Goal: Check status: Check status

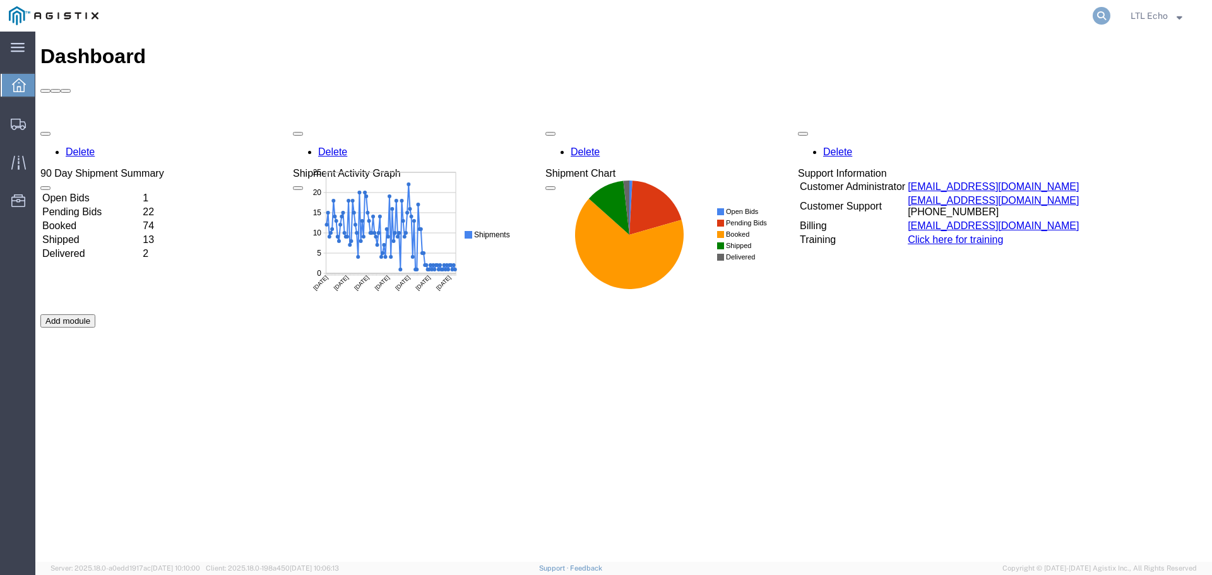
click at [1101, 19] on icon at bounding box center [1102, 16] width 18 height 18
click at [951, 16] on input "search" at bounding box center [901, 16] width 384 height 30
type input "56712813"
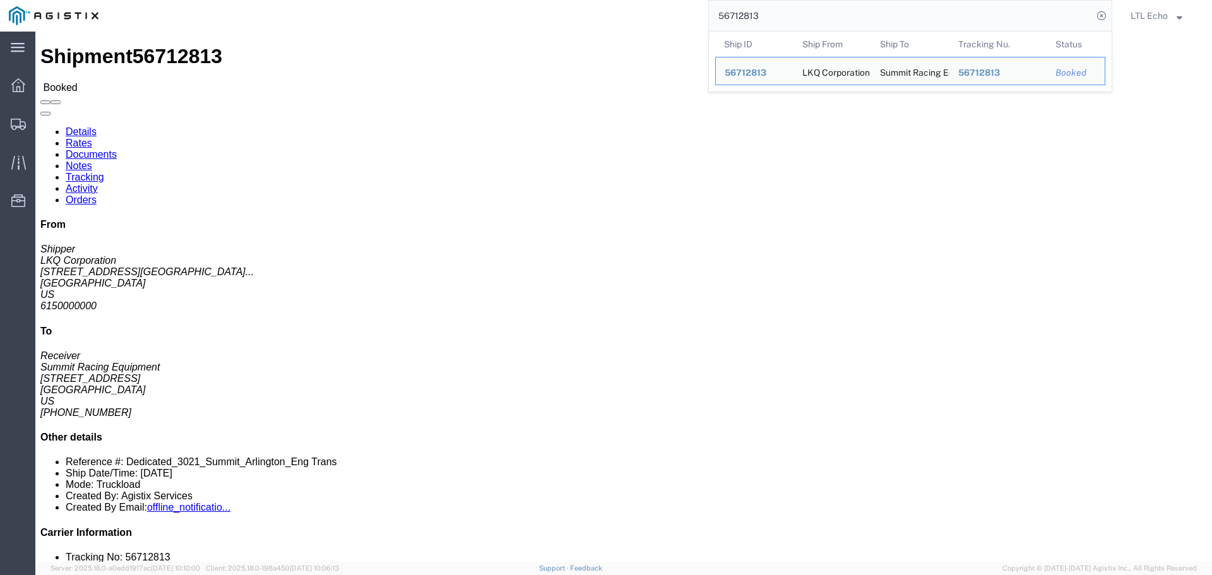
drag, startPoint x: 309, startPoint y: 165, endPoint x: 279, endPoint y: 167, distance: 30.4
click address "Summit Racing Equipment (Receiver) [STREET_ADDRESS] [PHONE_NUMBER]"
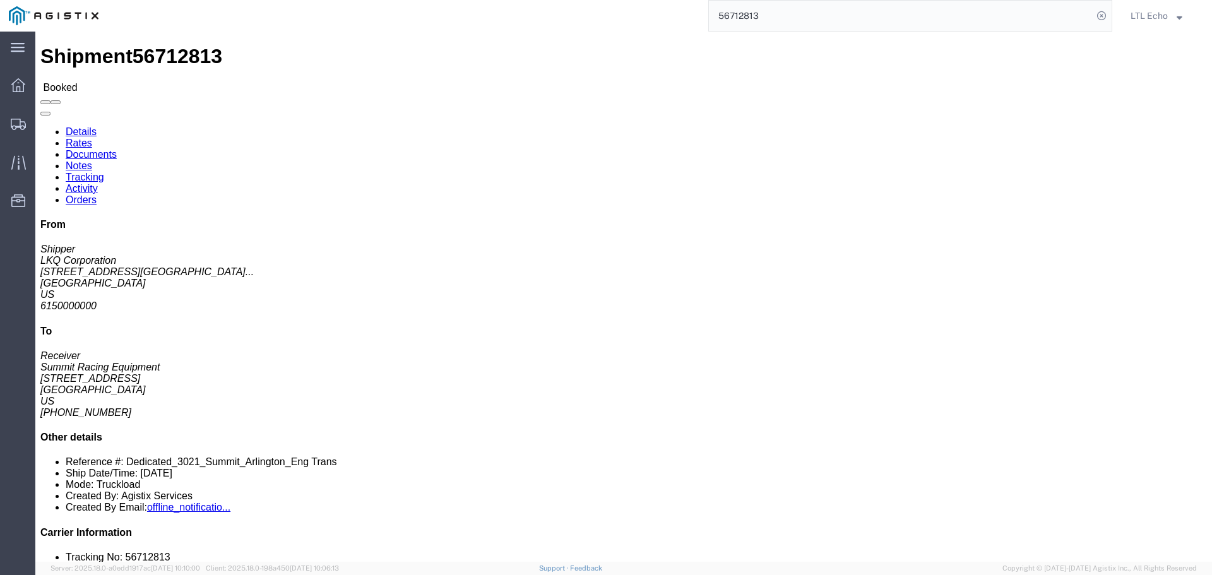
click address "Summit Racing Equipment (Receiver) [STREET_ADDRESS] [PHONE_NUMBER]"
drag, startPoint x: 312, startPoint y: 168, endPoint x: 243, endPoint y: 168, distance: 68.8
click address "Summit Racing Equipment (Receiver) [STREET_ADDRESS] [PHONE_NUMBER]"
copy address "[PHONE_NUMBER]"
click h4 "Routing & Vehicle Information"
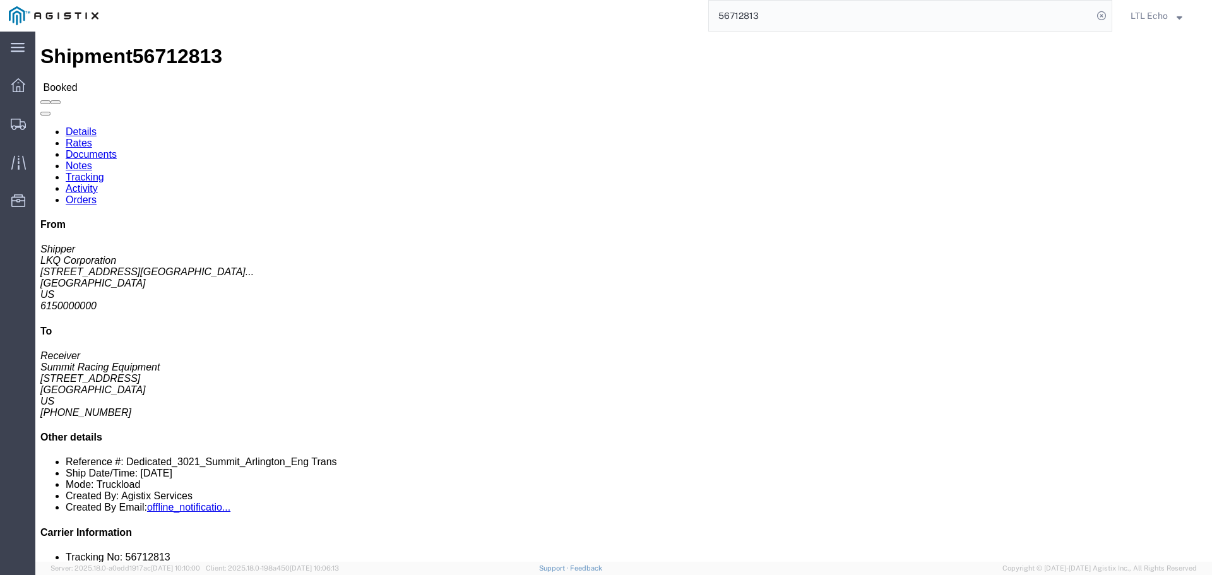
drag, startPoint x: 722, startPoint y: 132, endPoint x: 918, endPoint y: 136, distance: 195.8
click b "Dedicated_3021_Summit_Arlington_Eng Trans"
click link "Rates"
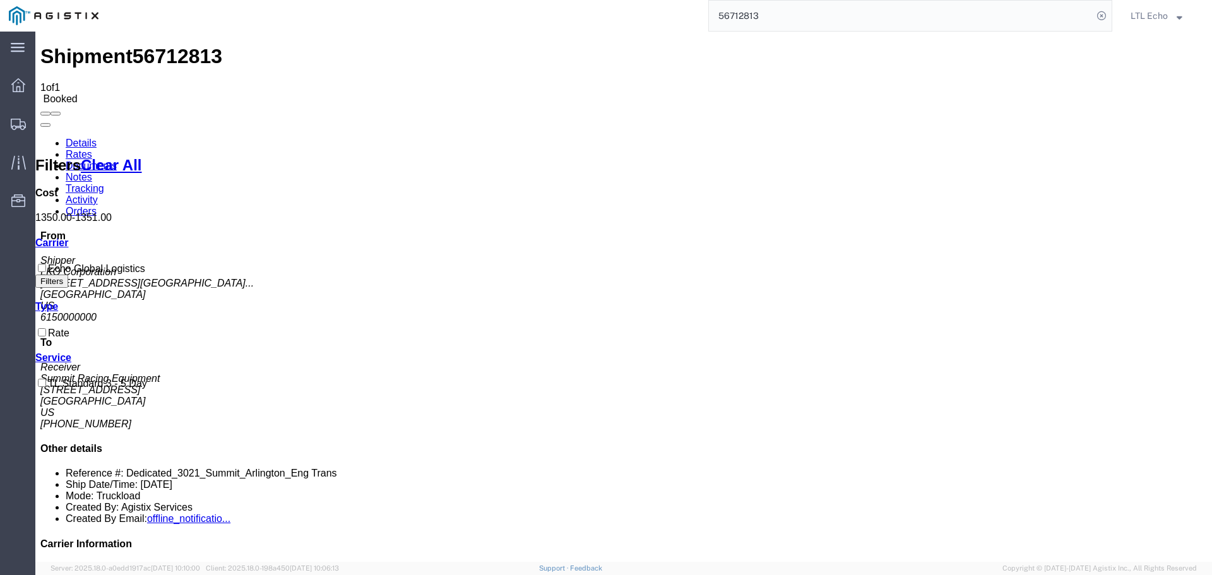
click at [76, 138] on link "Details" at bounding box center [81, 143] width 31 height 11
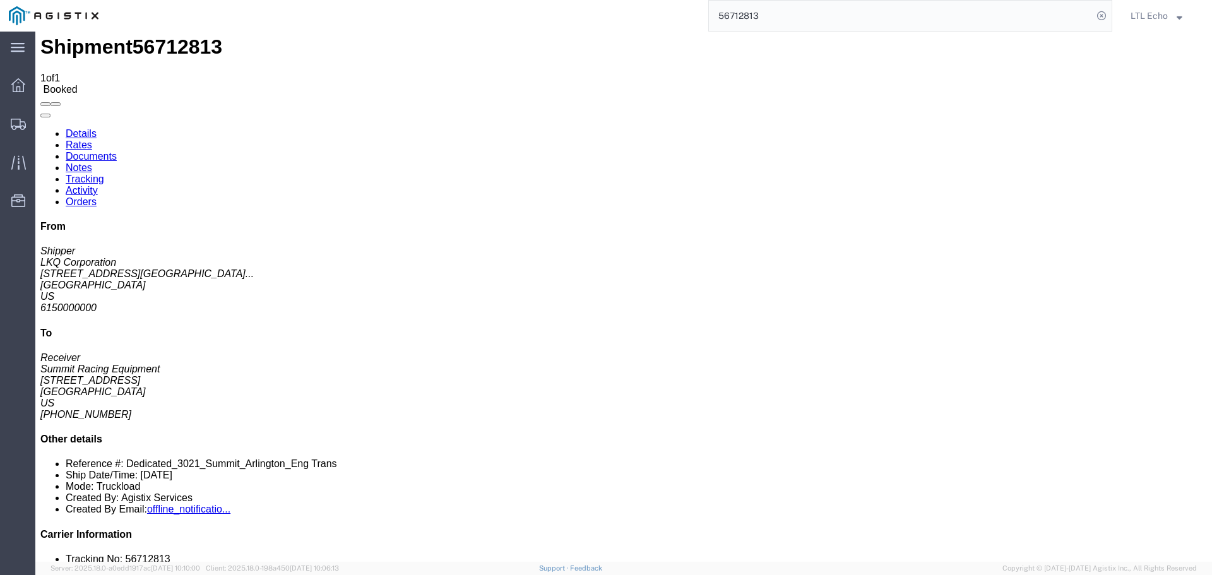
scroll to position [1, 0]
